Goal: Browse casually: Explore the website without a specific task or goal

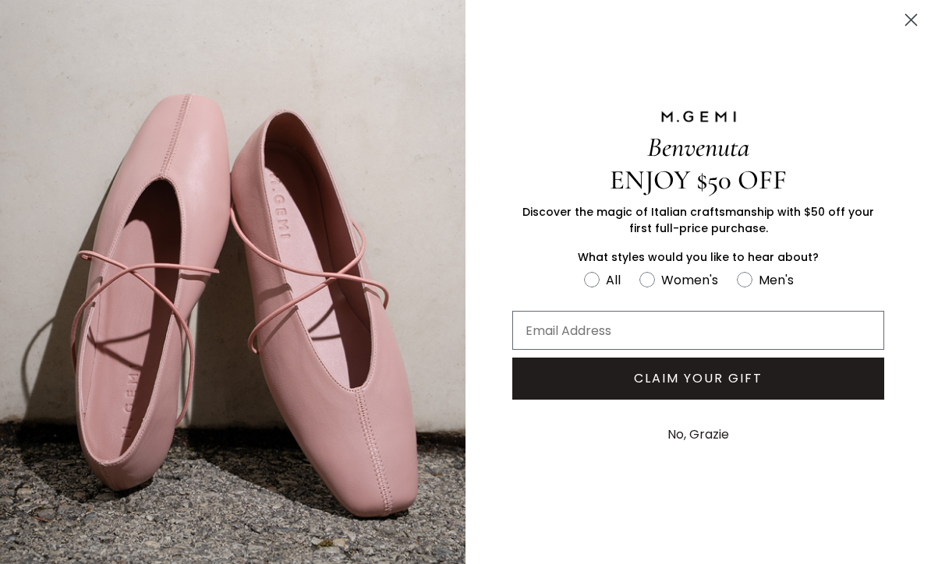
click at [924, 15] on icon "Close dialog" at bounding box center [910, 19] width 27 height 27
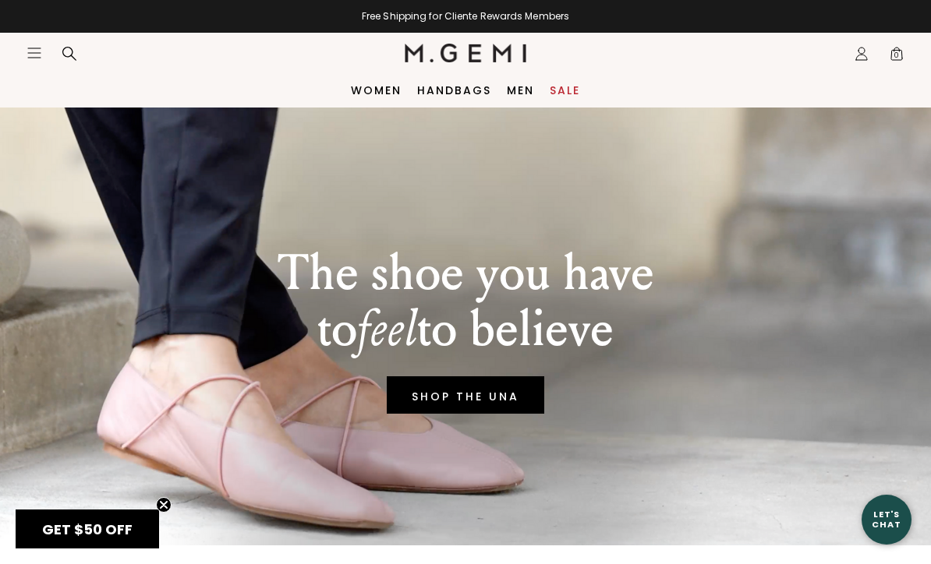
click at [370, 96] on link "Women" at bounding box center [376, 90] width 51 height 12
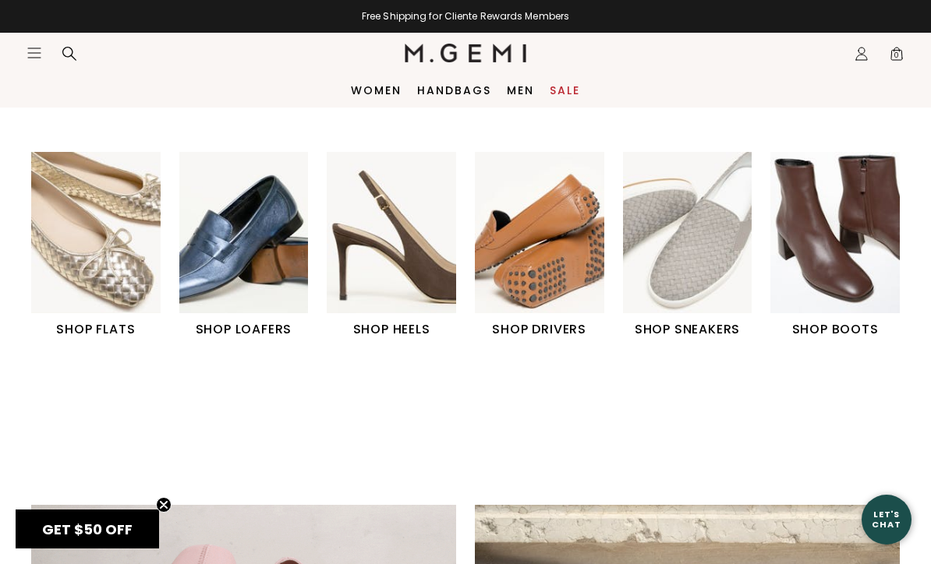
scroll to position [463, 0]
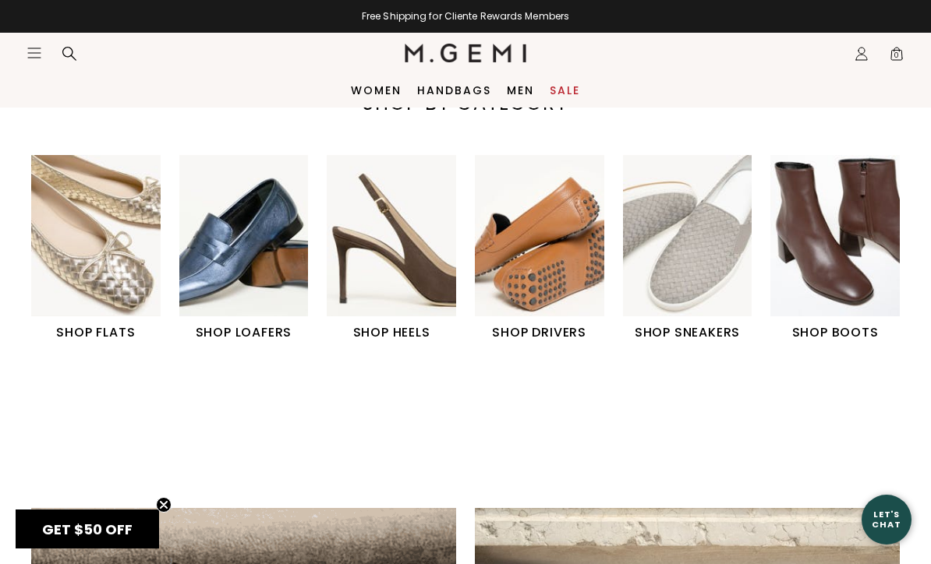
click at [263, 332] on h1 "SHOP LOAFERS" at bounding box center [243, 333] width 129 height 19
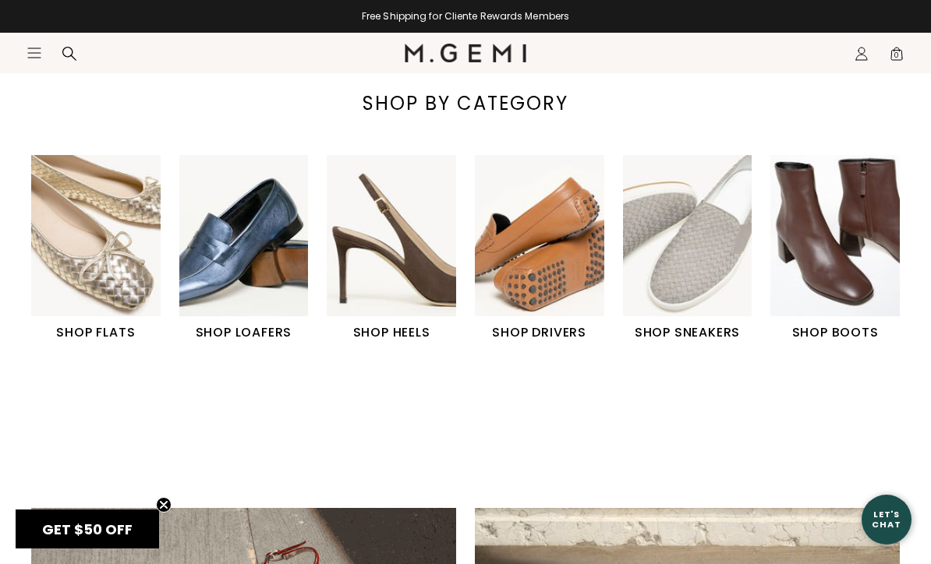
click at [412, 281] on img "3 / 6" at bounding box center [391, 235] width 129 height 161
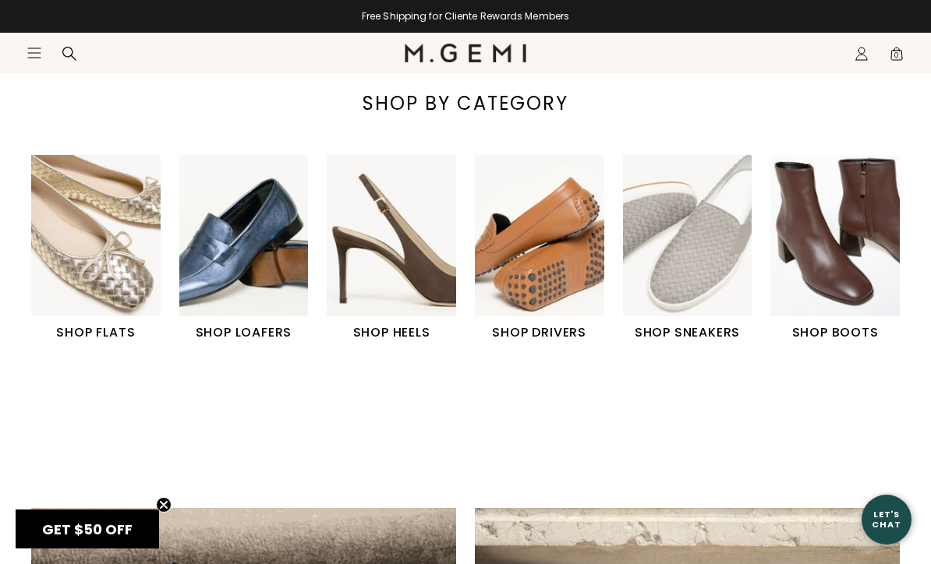
scroll to position [417, 0]
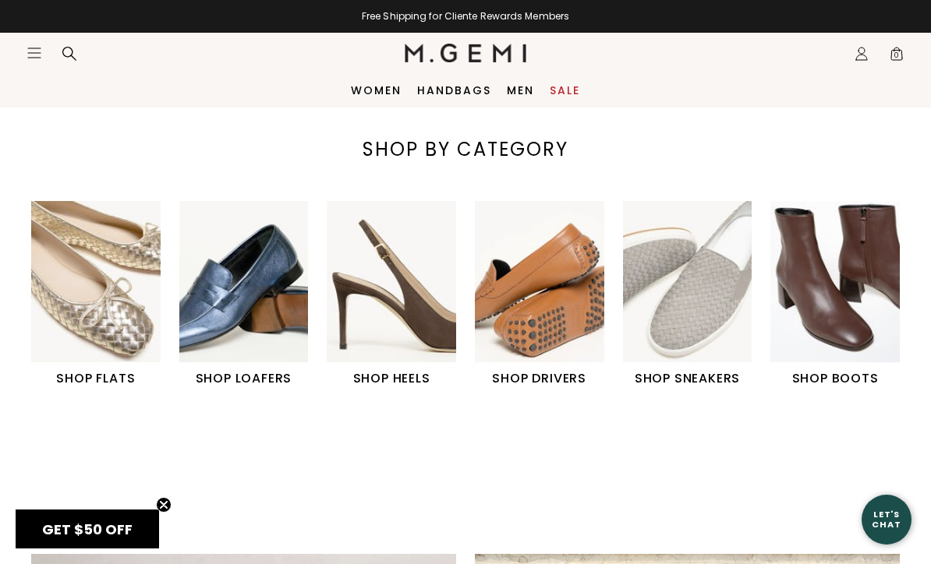
click at [855, 303] on img "6 / 6" at bounding box center [834, 281] width 129 height 161
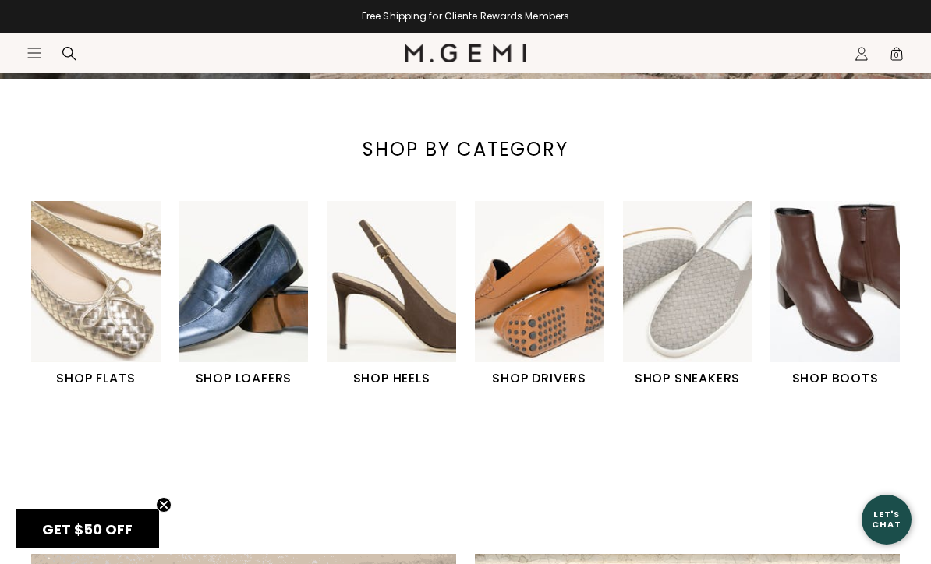
click at [700, 332] on img "5 / 6" at bounding box center [687, 281] width 129 height 161
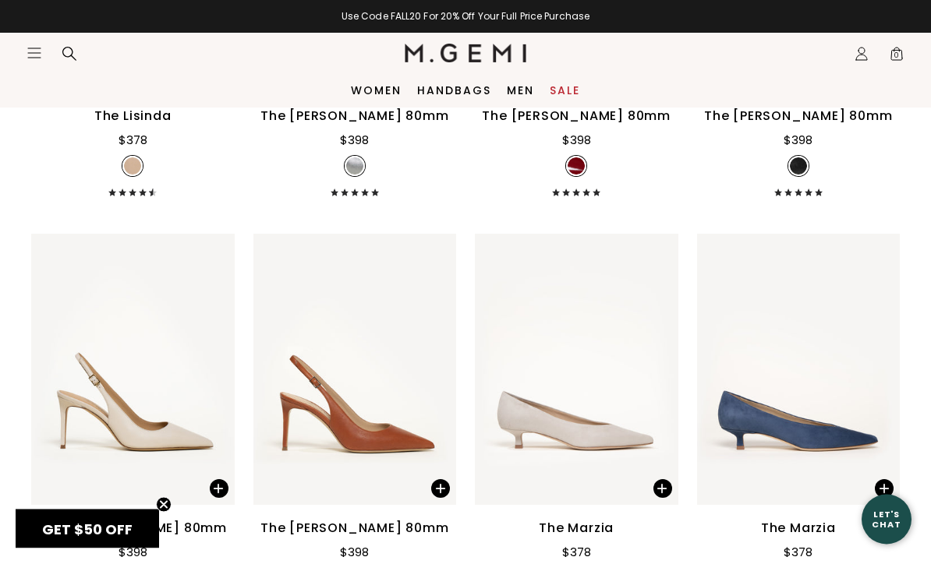
scroll to position [2111, 0]
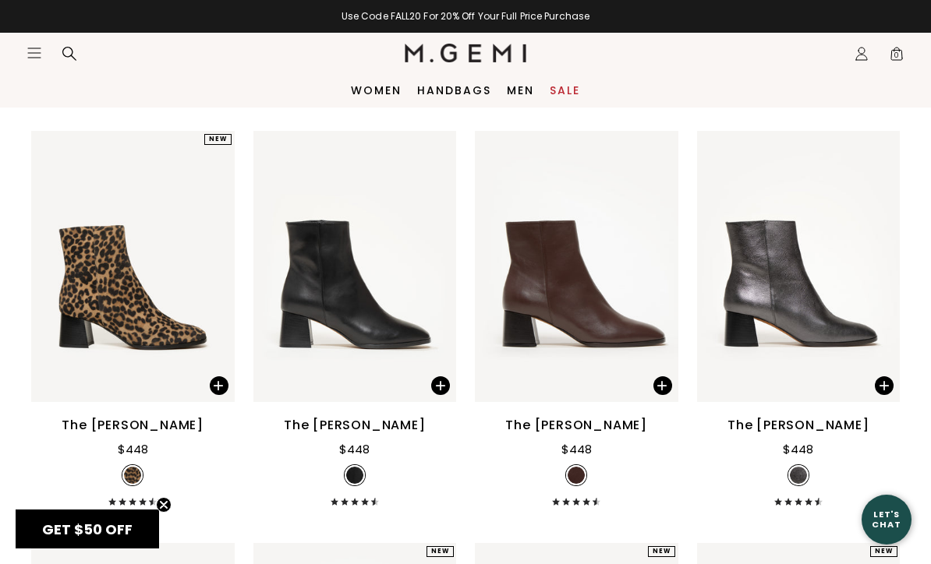
scroll to position [571, 0]
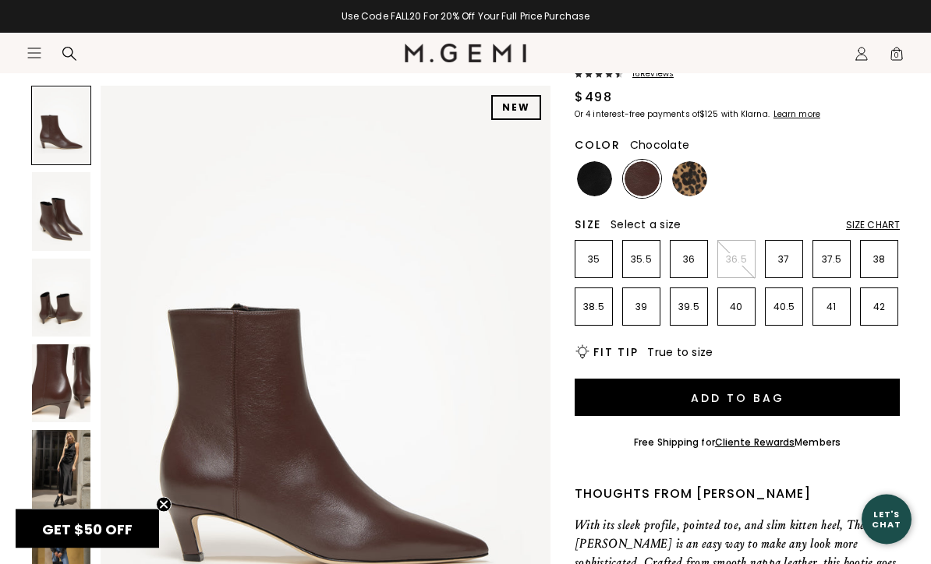
scroll to position [186, 0]
click at [65, 490] on img at bounding box center [61, 469] width 58 height 78
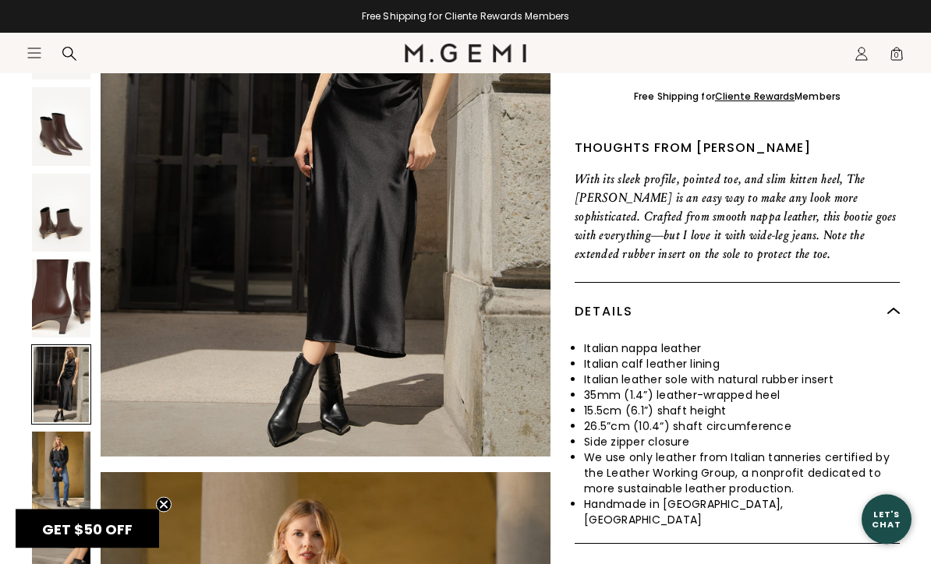
scroll to position [533, 0]
click at [80, 432] on img at bounding box center [61, 471] width 58 height 78
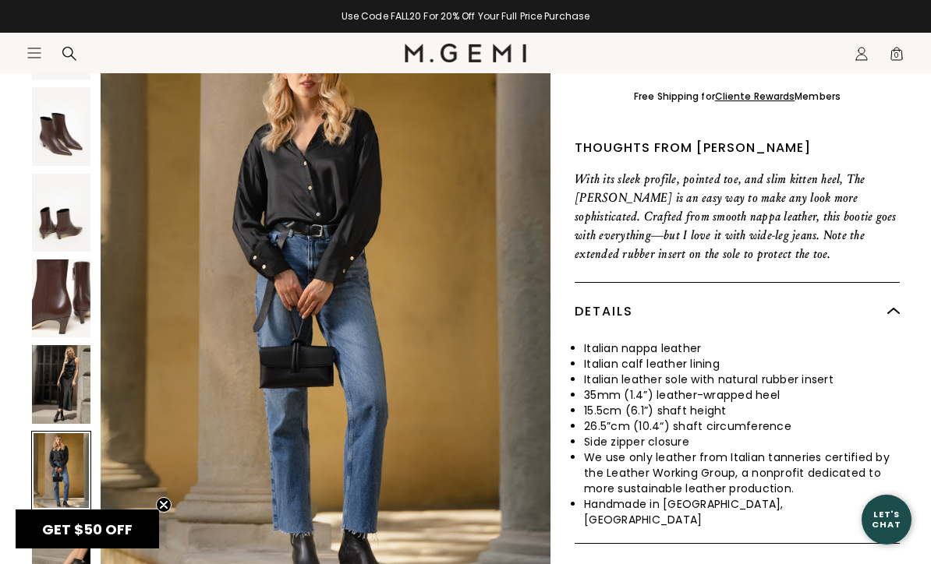
click at [80, 518] on img at bounding box center [61, 557] width 58 height 78
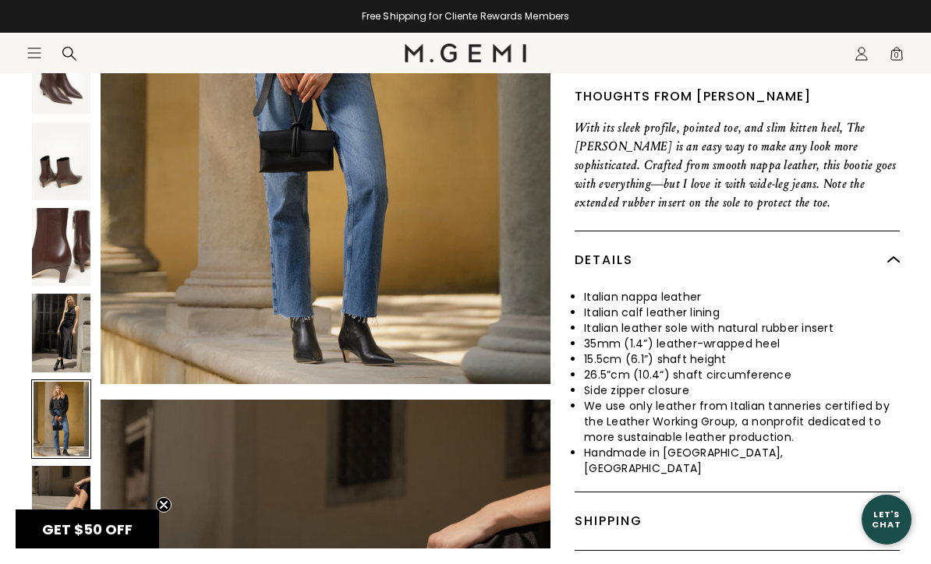
scroll to position [3237, 0]
